Goal: Complete application form

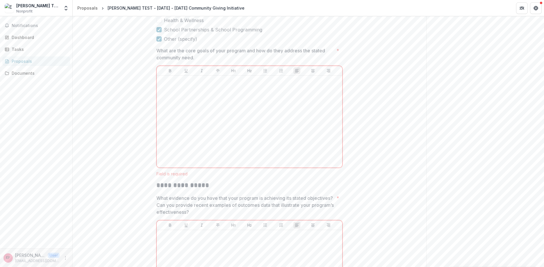
scroll to position [1110, 0]
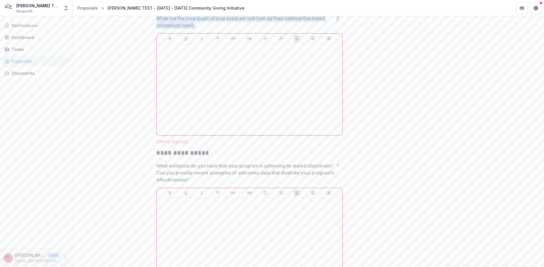
drag, startPoint x: 173, startPoint y: 73, endPoint x: 206, endPoint y: 84, distance: 35.4
drag, startPoint x: 398, startPoint y: 74, endPoint x: 353, endPoint y: 76, distance: 45.7
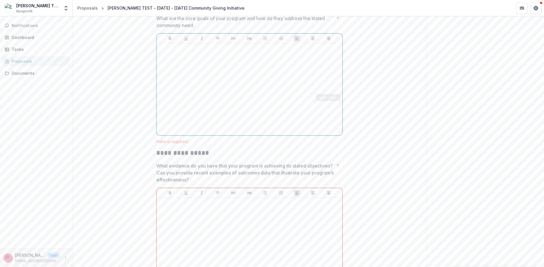
click at [308, 113] on div at bounding box center [249, 89] width 181 height 87
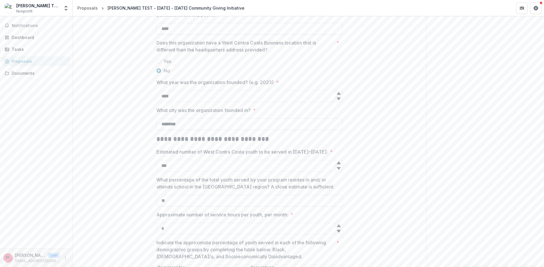
scroll to position [1119, 0]
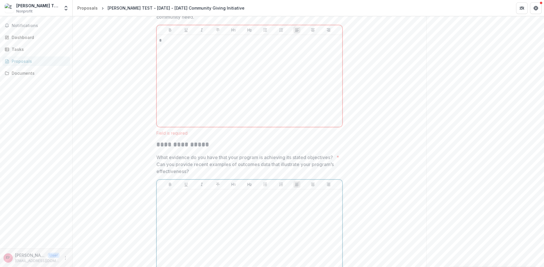
click at [204, 246] on div at bounding box center [249, 235] width 181 height 87
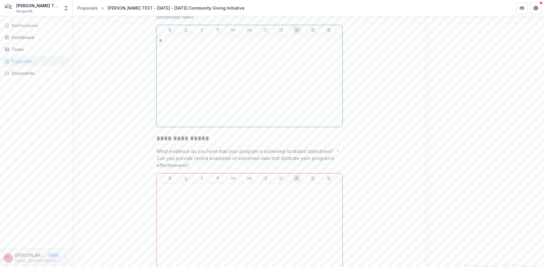
click at [211, 108] on div "*" at bounding box center [249, 80] width 181 height 87
click at [205, 99] on div "*" at bounding box center [249, 80] width 181 height 87
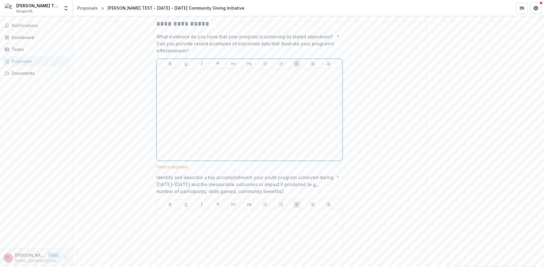
click at [197, 153] on div at bounding box center [249, 114] width 181 height 87
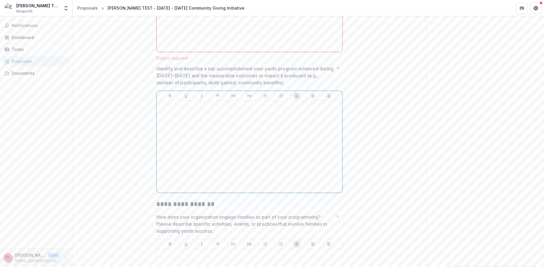
click at [193, 168] on div at bounding box center [249, 146] width 181 height 87
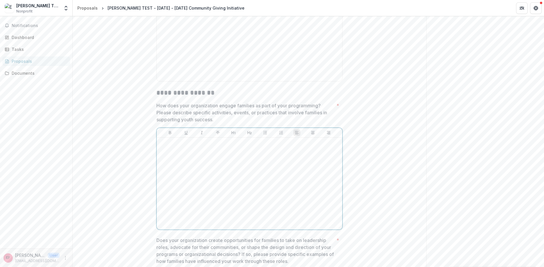
click at [190, 187] on div at bounding box center [250, 184] width 186 height 92
click at [191, 146] on p at bounding box center [249, 143] width 181 height 6
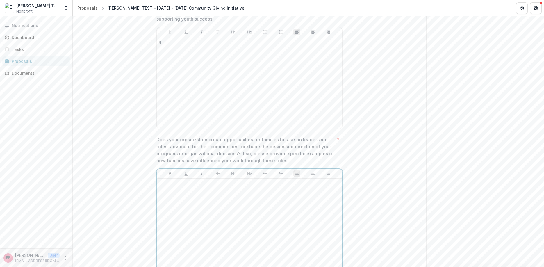
click at [180, 249] on div at bounding box center [249, 224] width 181 height 87
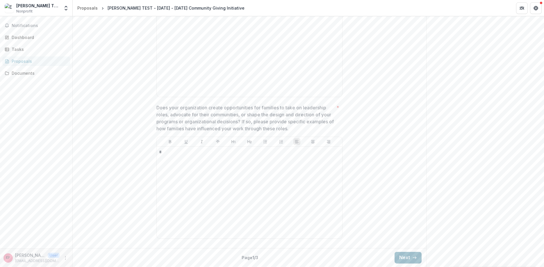
click at [405, 256] on button "Next" at bounding box center [408, 258] width 27 height 12
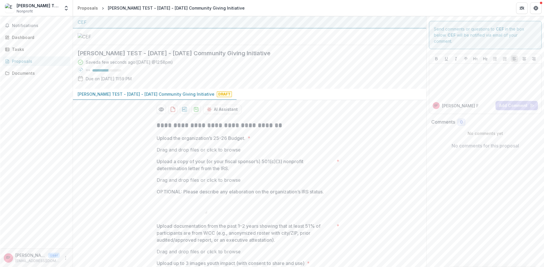
scroll to position [76, 0]
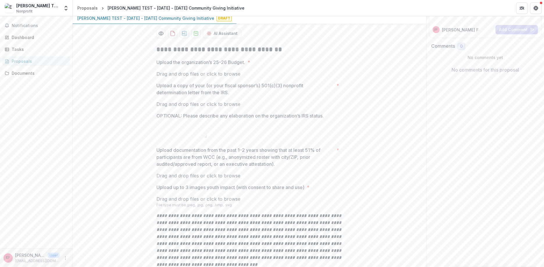
click at [191, 77] on div "Drag and drop files or click to browse" at bounding box center [249, 73] width 186 height 7
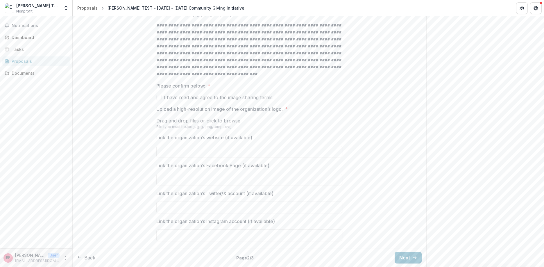
scroll to position [327, 0]
